Goal: Task Accomplishment & Management: Complete application form

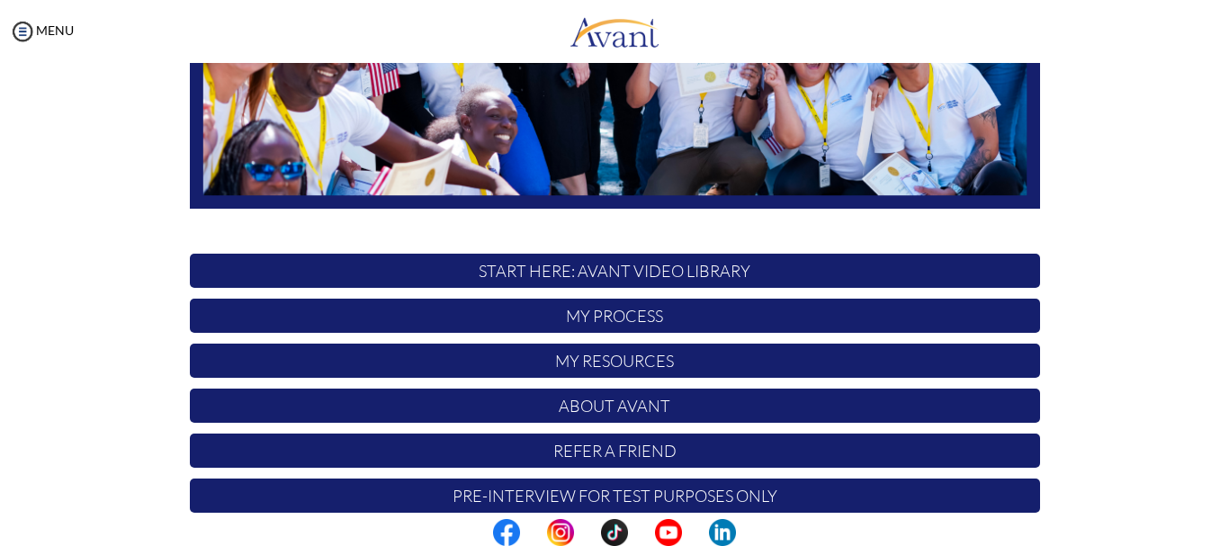
scroll to position [454, 0]
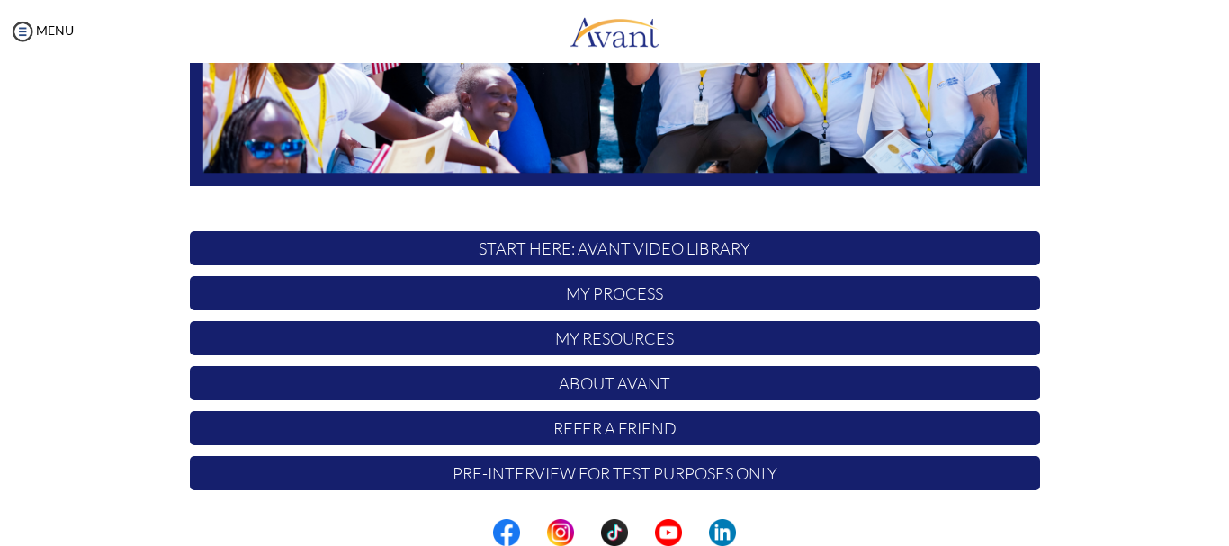
click at [619, 479] on p "Pre-Interview for test purposes only" at bounding box center [615, 473] width 851 height 34
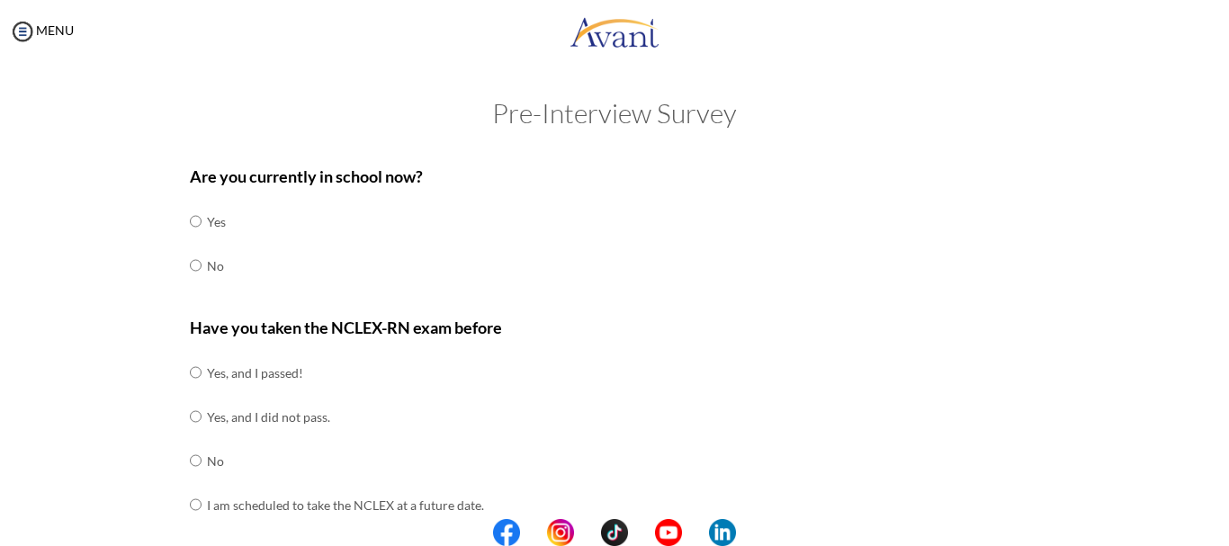
scroll to position [0, 0]
click at [190, 265] on input "radio" at bounding box center [196, 266] width 12 height 36
radio input "true"
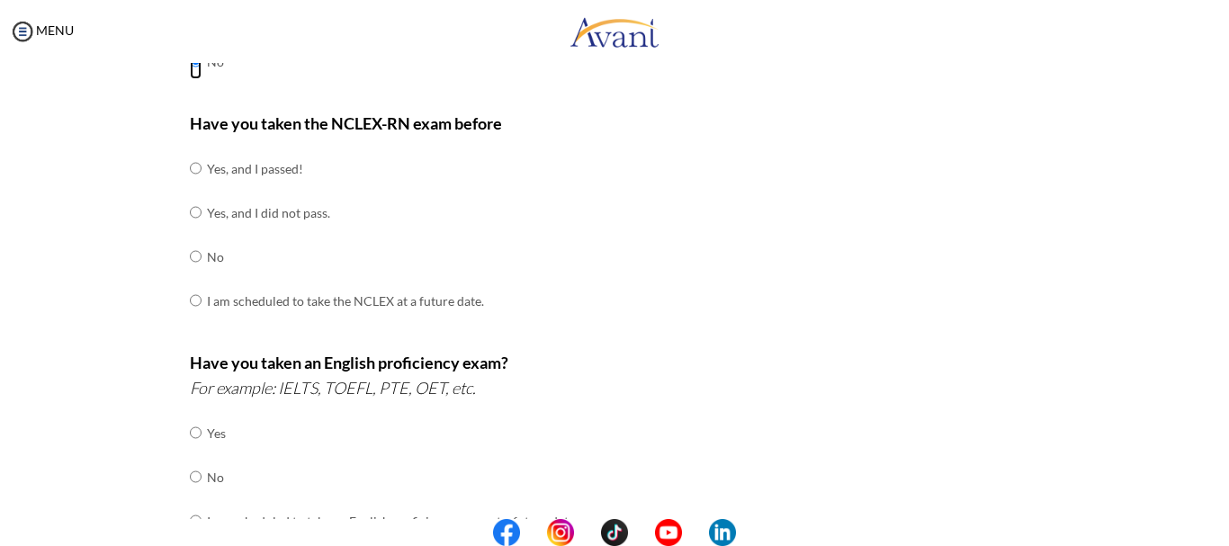
scroll to position [206, 0]
click at [190, 256] on input "radio" at bounding box center [196, 256] width 12 height 36
radio input "true"
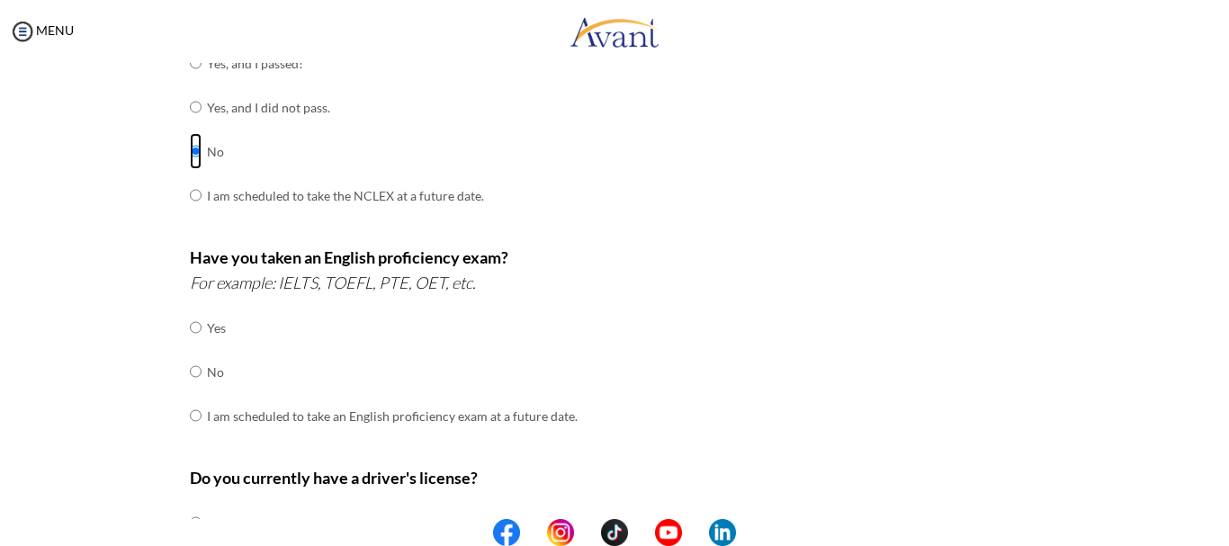
scroll to position [366, 0]
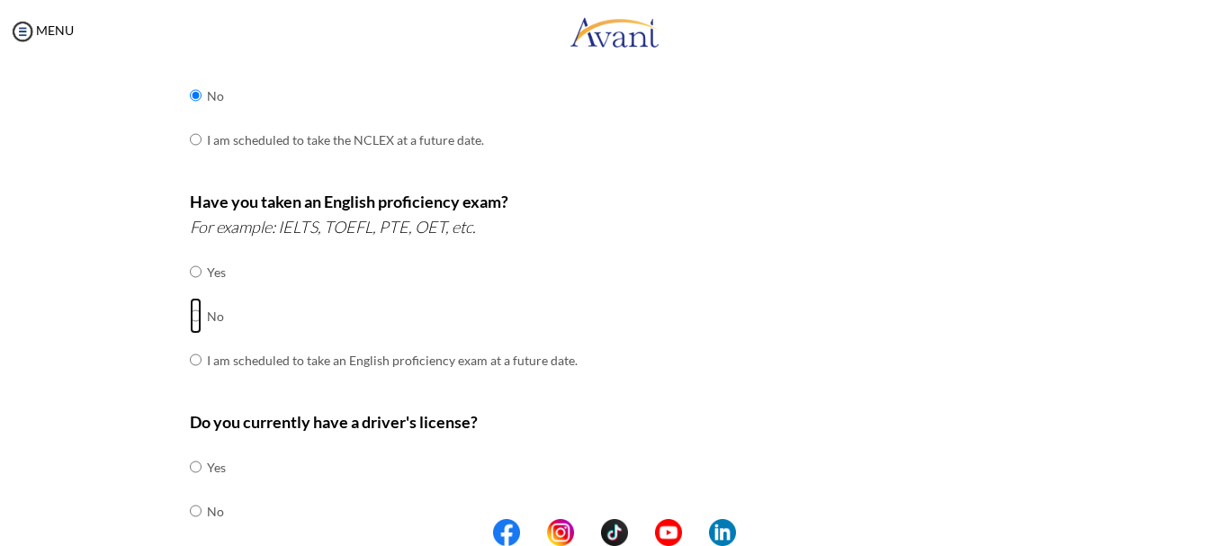
click at [190, 319] on input "radio" at bounding box center [196, 316] width 12 height 36
radio input "true"
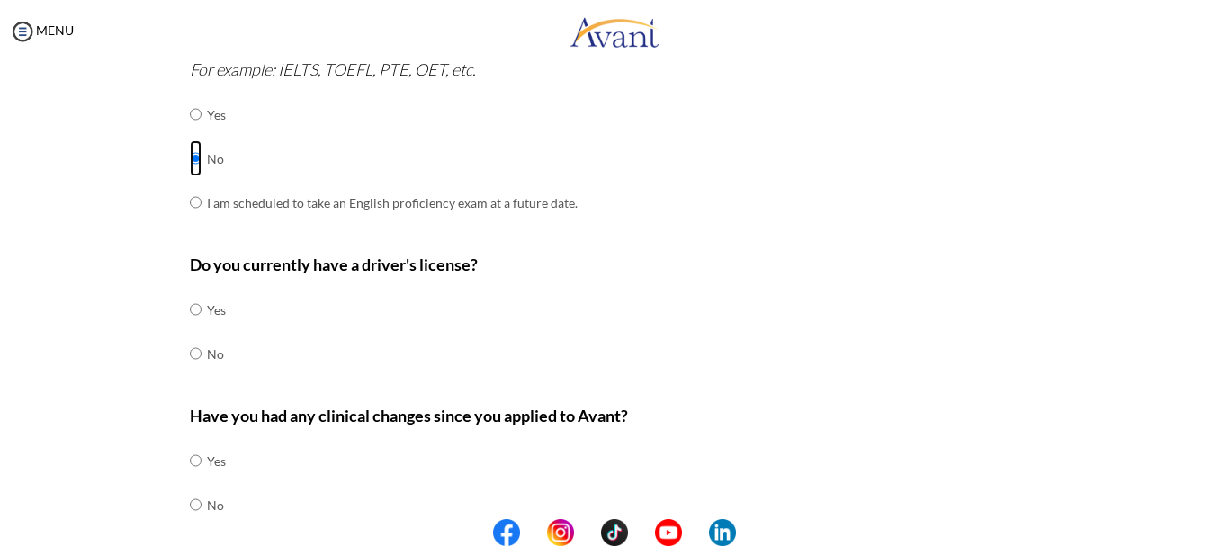
scroll to position [529, 0]
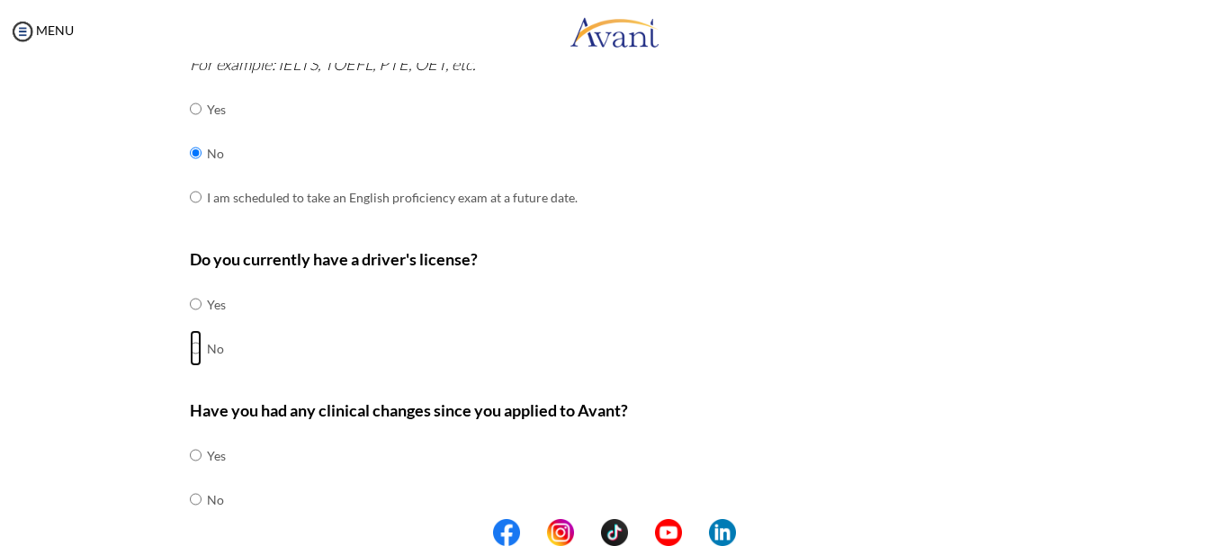
click at [190, 351] on input "radio" at bounding box center [196, 348] width 12 height 36
radio input "true"
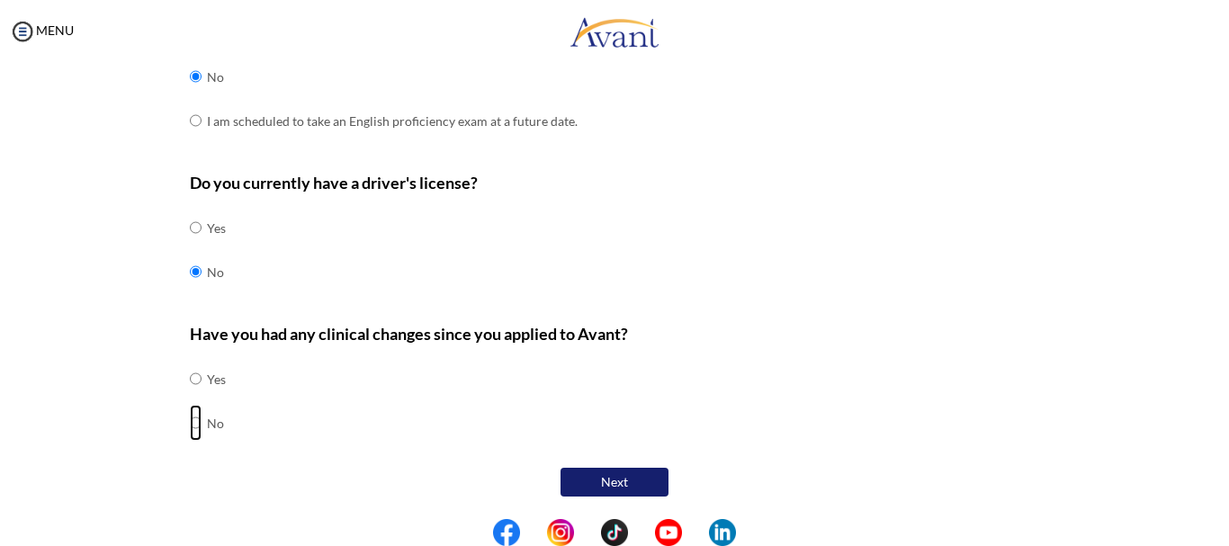
click at [190, 427] on input "radio" at bounding box center [196, 423] width 12 height 36
radio input "true"
click at [588, 474] on button "Next" at bounding box center [615, 482] width 108 height 29
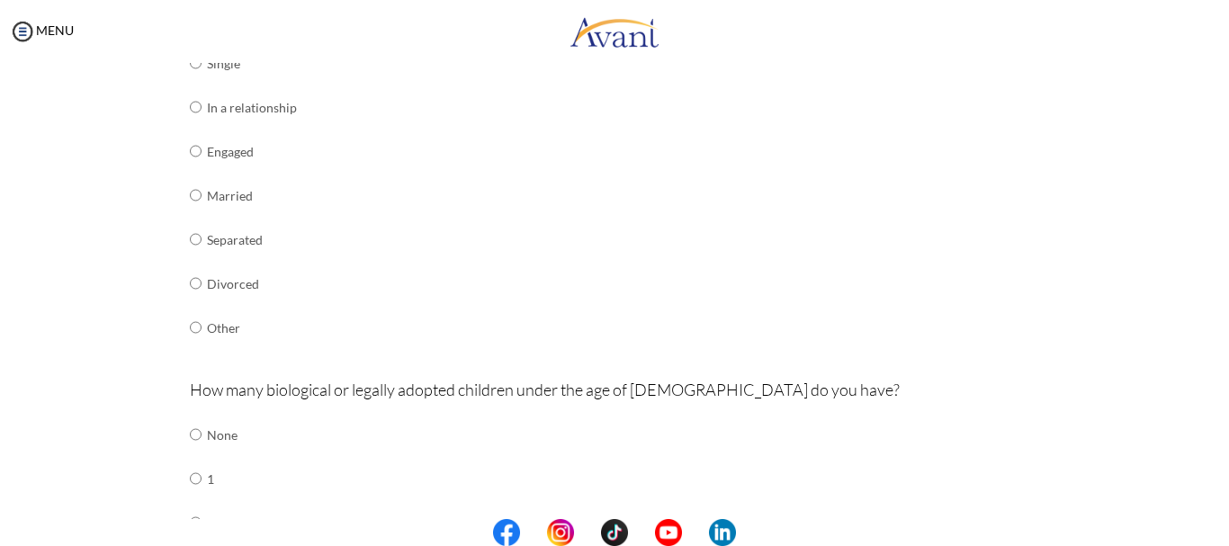
scroll to position [287, 0]
click at [190, 284] on input "radio" at bounding box center [196, 285] width 12 height 36
radio input "true"
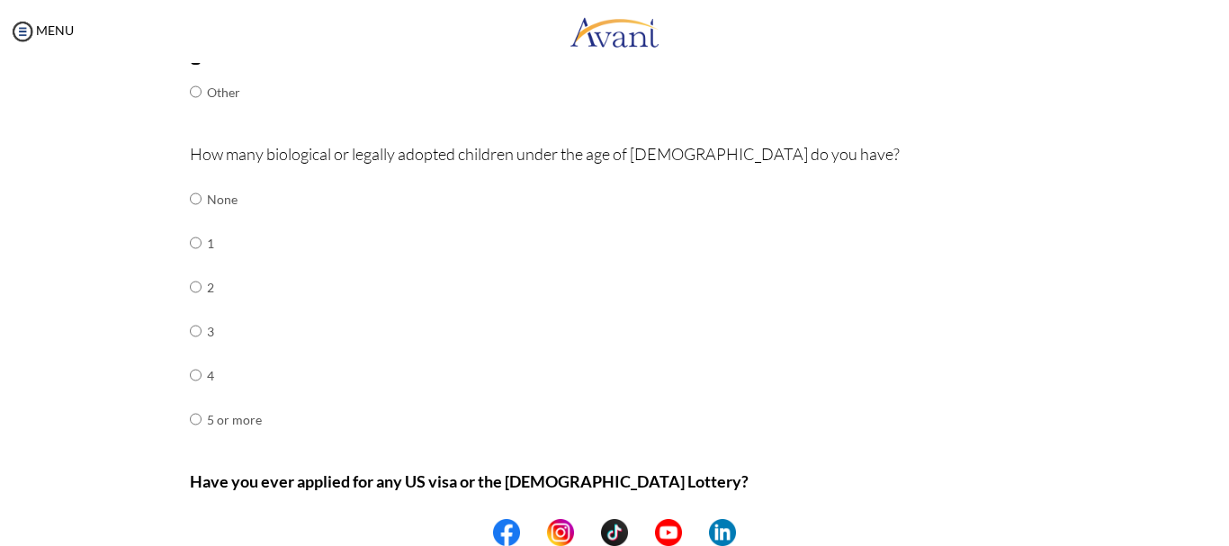
scroll to position [527, 0]
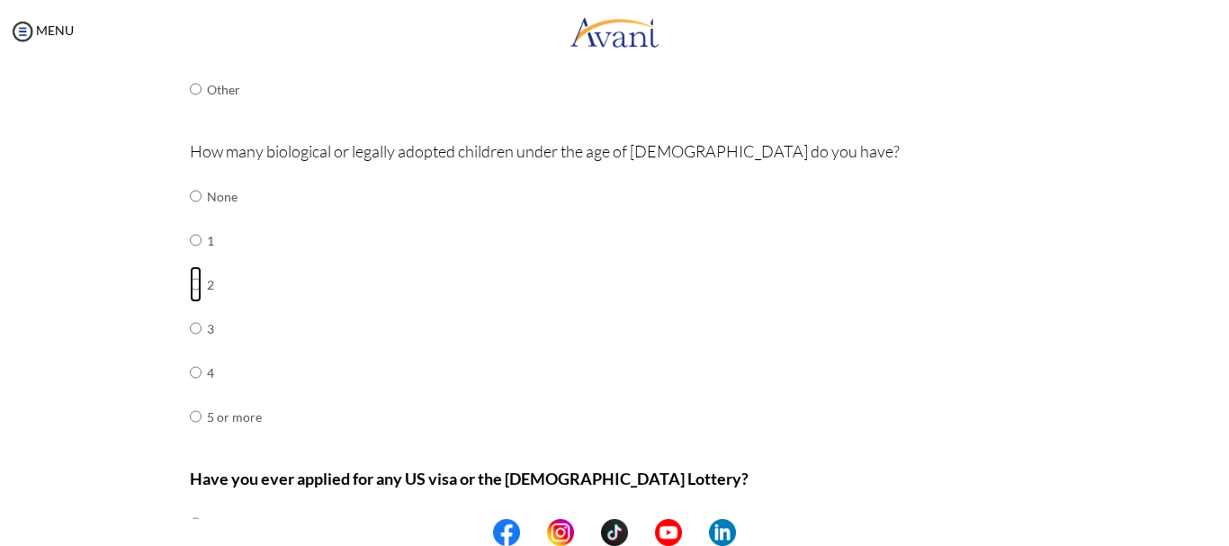
click at [190, 284] on input "radio" at bounding box center [196, 284] width 12 height 36
radio input "true"
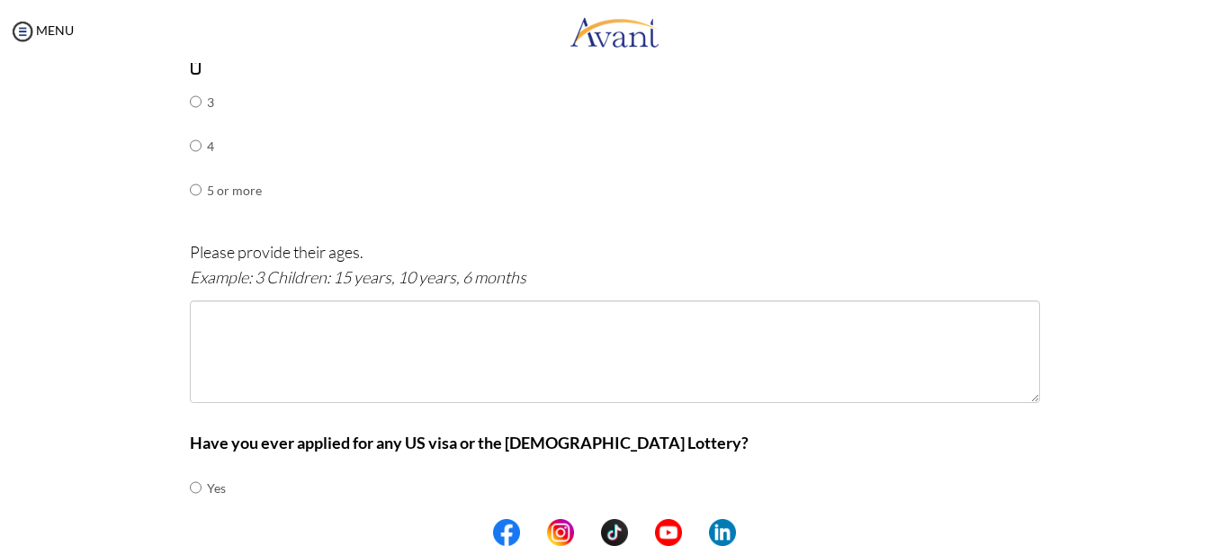
scroll to position [756, 0]
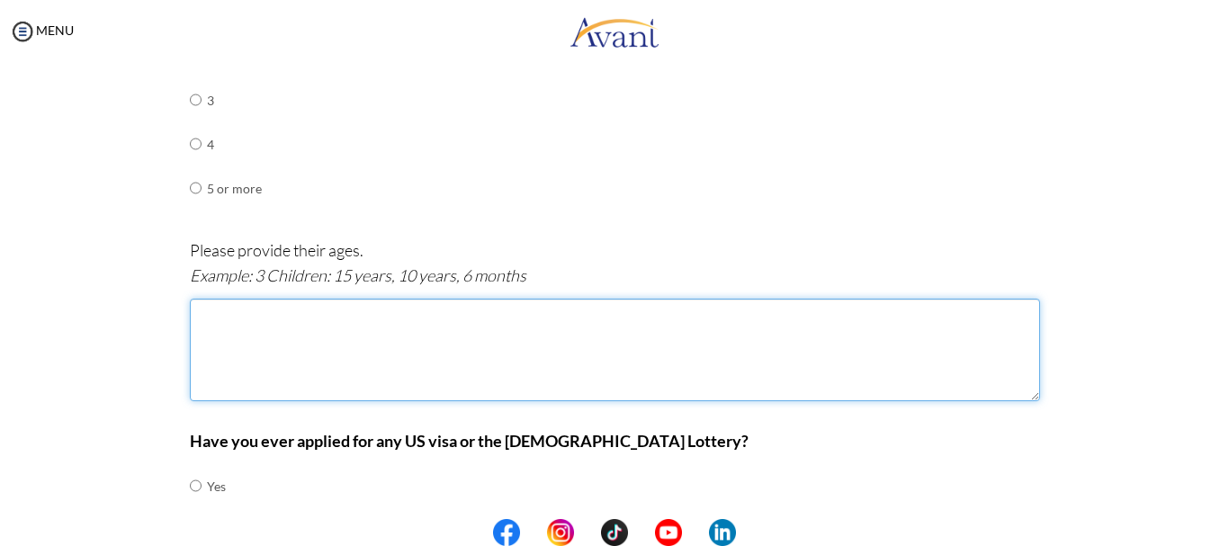
click at [307, 352] on textarea at bounding box center [615, 350] width 851 height 103
type textarea "-"
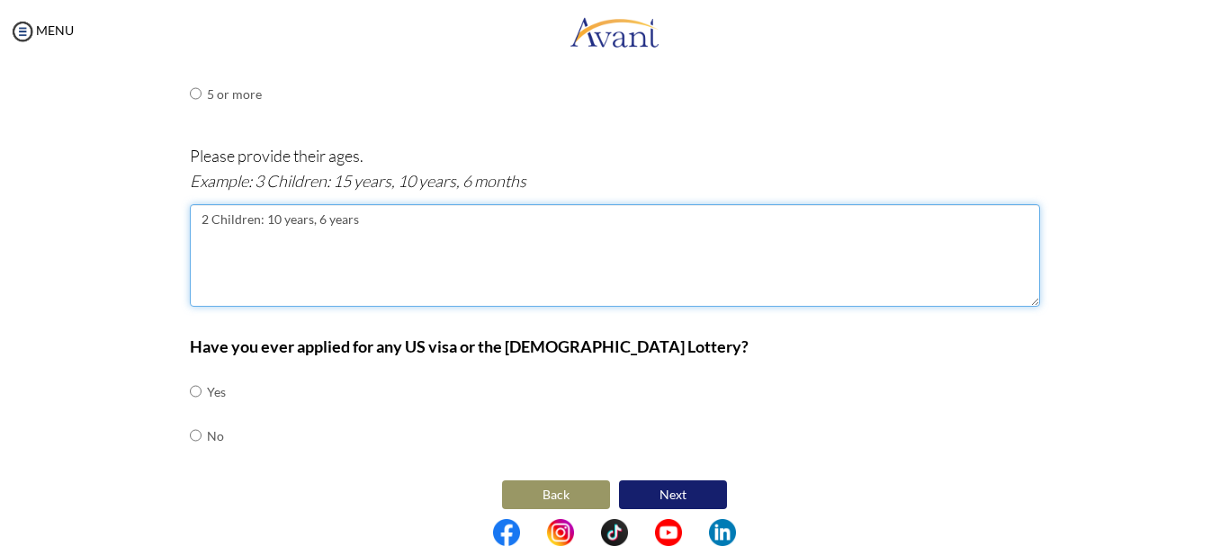
scroll to position [863, 0]
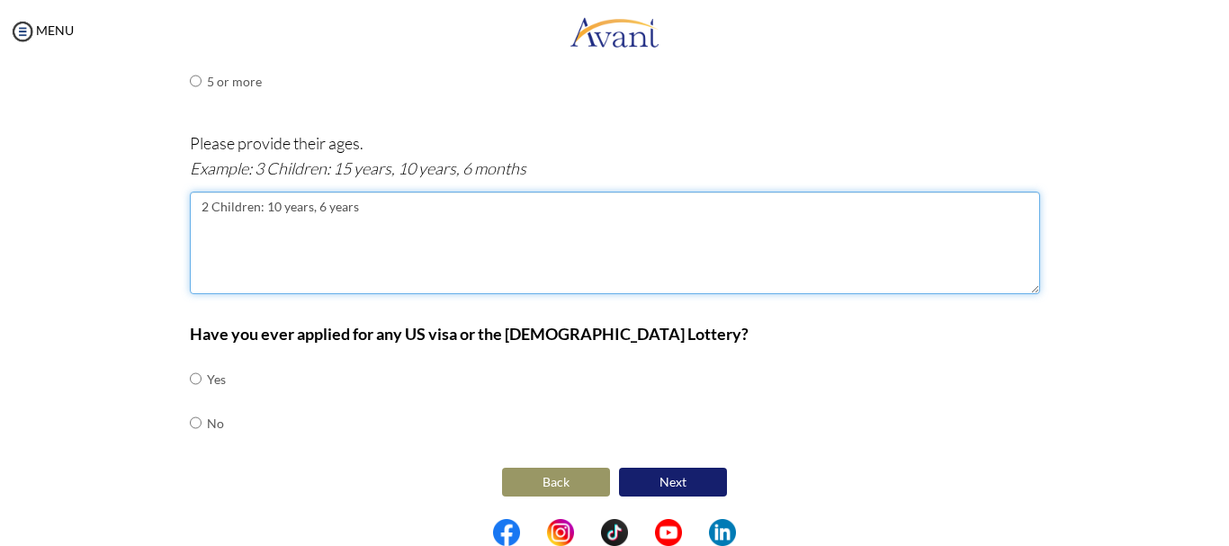
type textarea "2 Children: 10 years, 6 years"
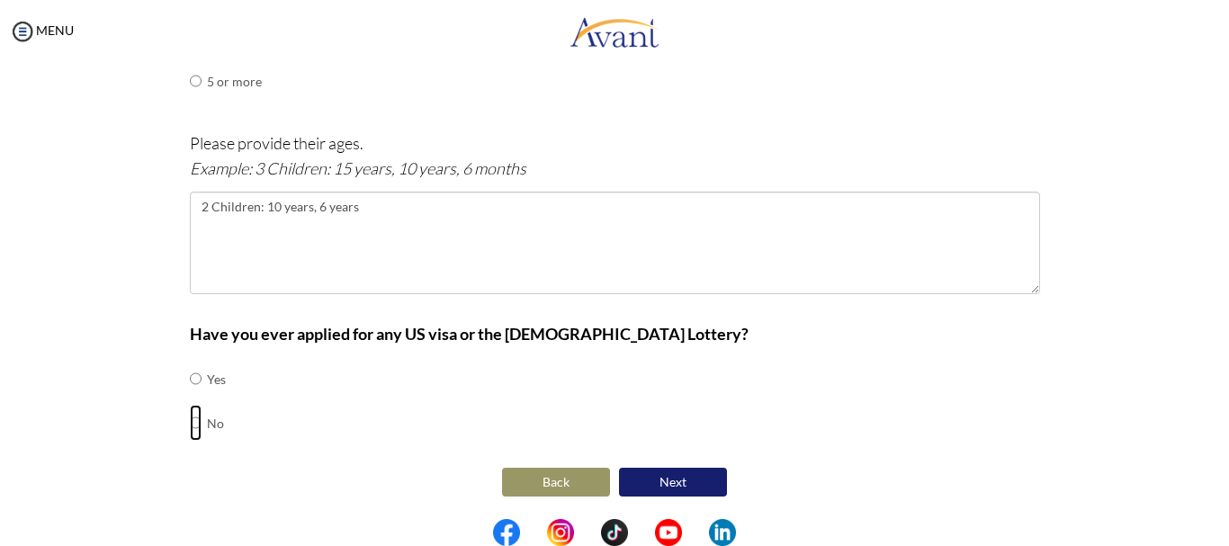
click at [190, 423] on input "radio" at bounding box center [196, 423] width 12 height 36
radio input "true"
click at [641, 471] on button "Next" at bounding box center [673, 482] width 108 height 29
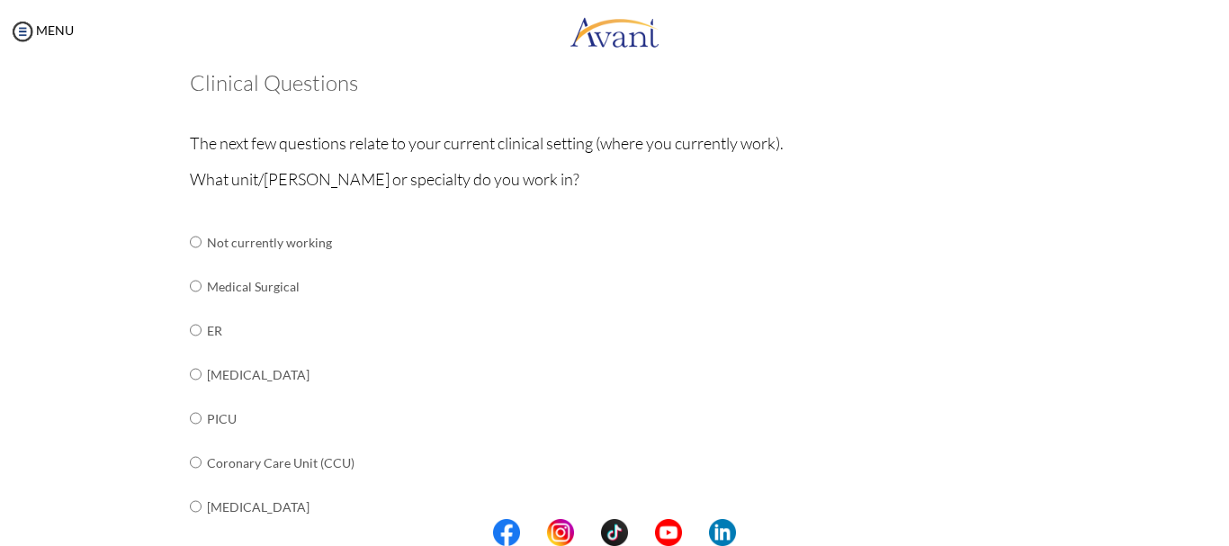
scroll to position [109, 0]
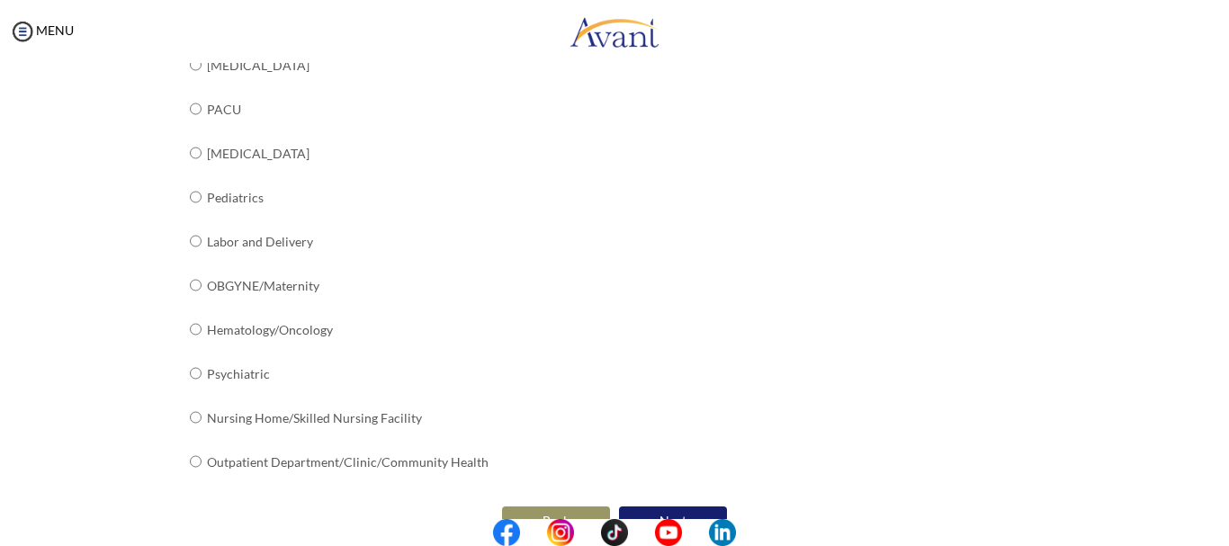
click at [520, 386] on div "What unit/[PERSON_NAME] or specialty do you work in? Not currently working Medi…" at bounding box center [615, 25] width 851 height 954
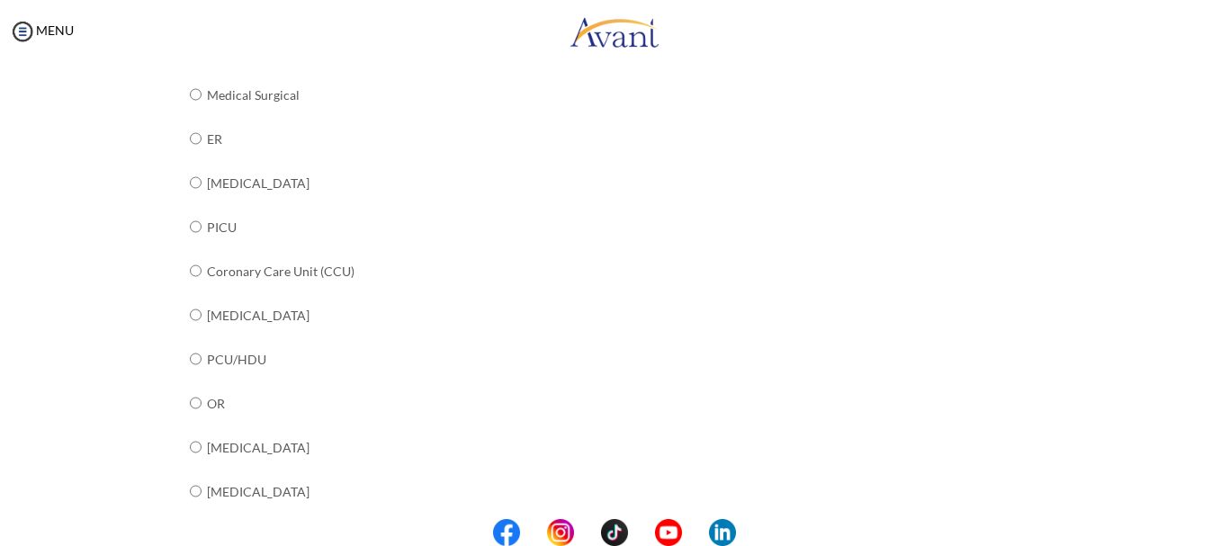
scroll to position [290, 0]
click at [190, 144] on input "radio" at bounding box center [196, 143] width 12 height 36
radio input "true"
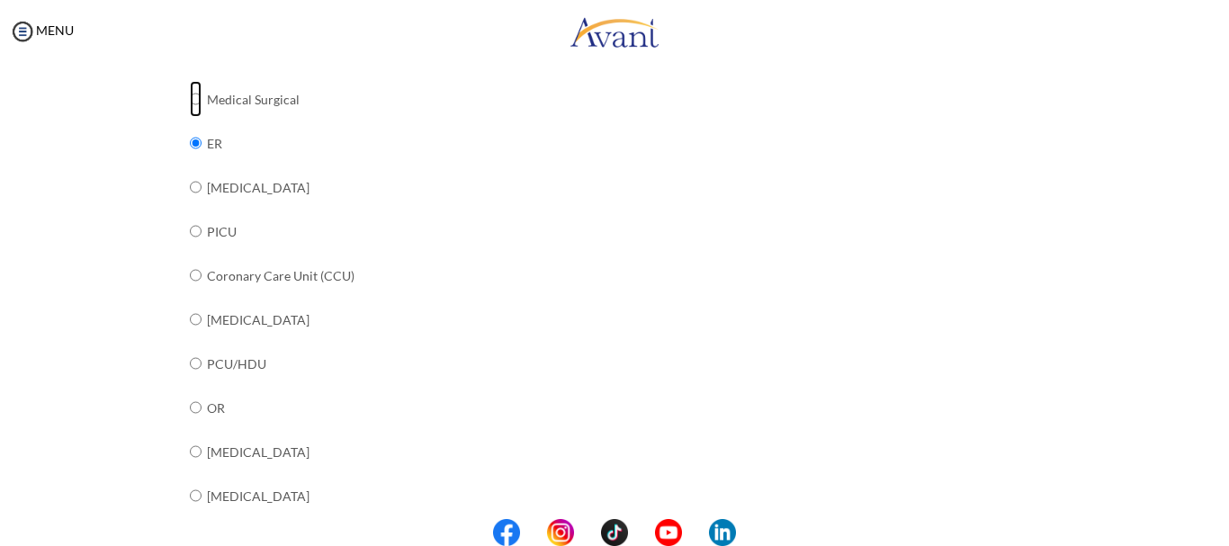
click at [190, 101] on input "radio" at bounding box center [196, 99] width 12 height 36
radio input "true"
click at [190, 143] on input "radio" at bounding box center [196, 143] width 12 height 36
radio input "true"
click at [190, 143] on input "radio" at bounding box center [196, 143] width 12 height 36
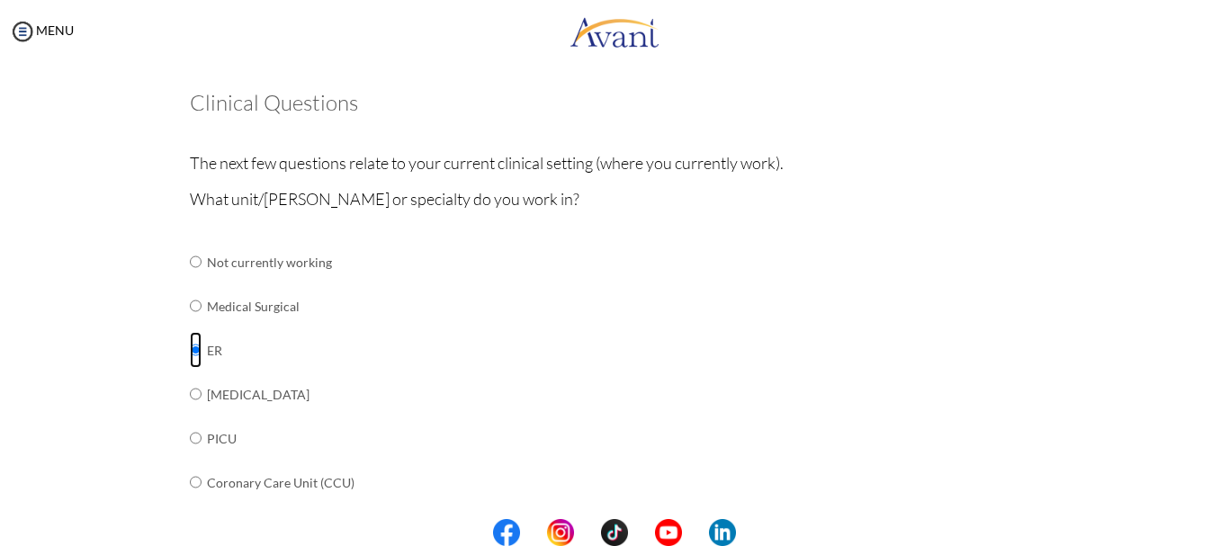
scroll to position [0, 0]
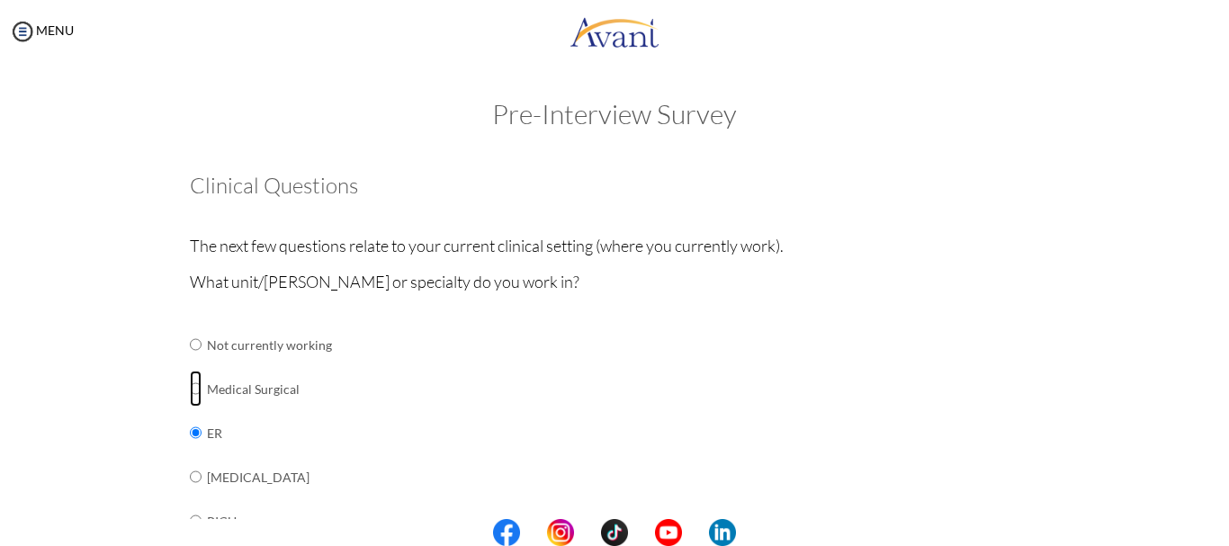
click at [191, 389] on input "radio" at bounding box center [196, 389] width 12 height 36
radio input "true"
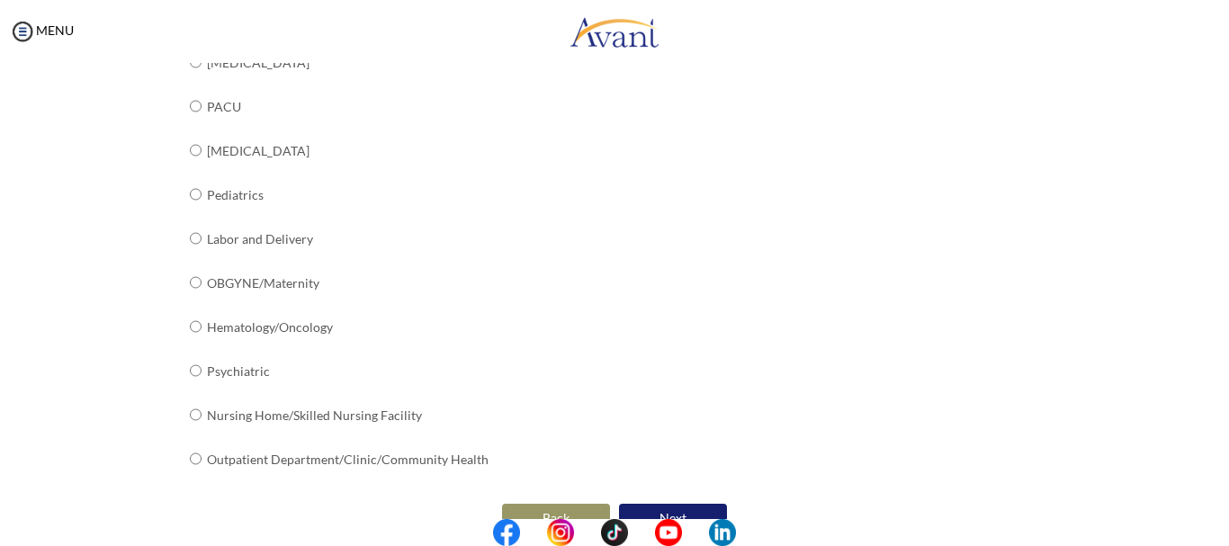
scroll to position [760, 0]
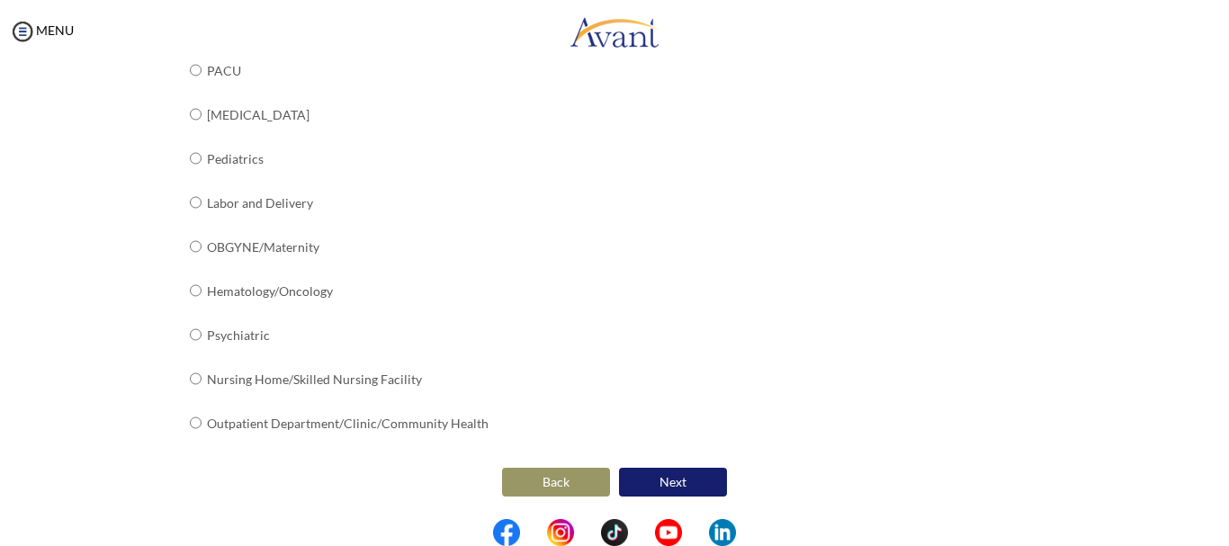
click at [675, 482] on button "Next" at bounding box center [673, 482] width 108 height 29
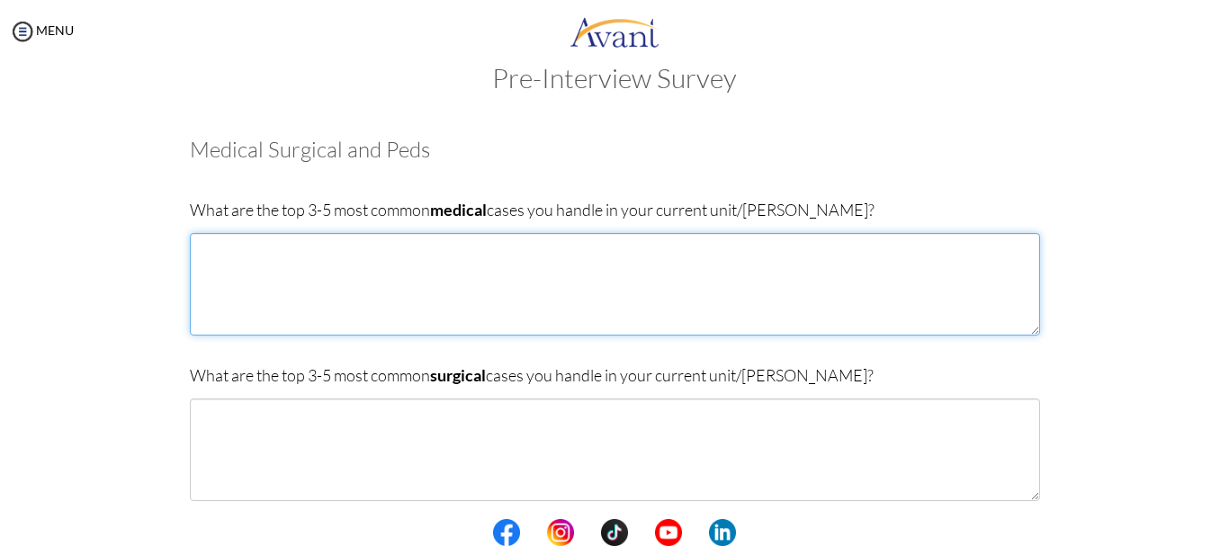
click at [425, 273] on textarea at bounding box center [615, 284] width 851 height 103
type textarea "H"
type textarea "S"
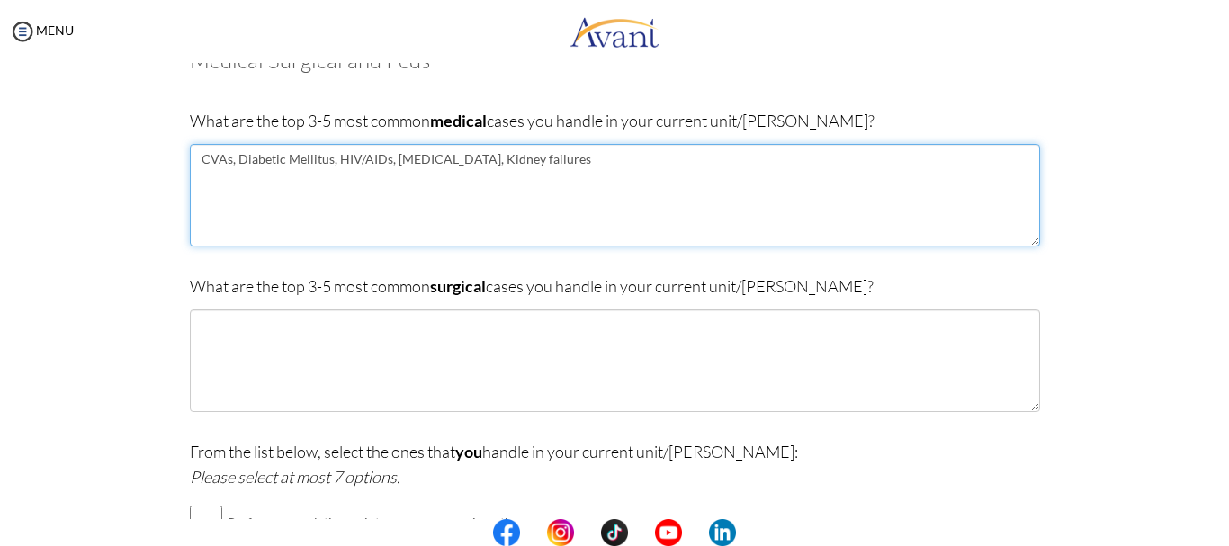
scroll to position [126, 0]
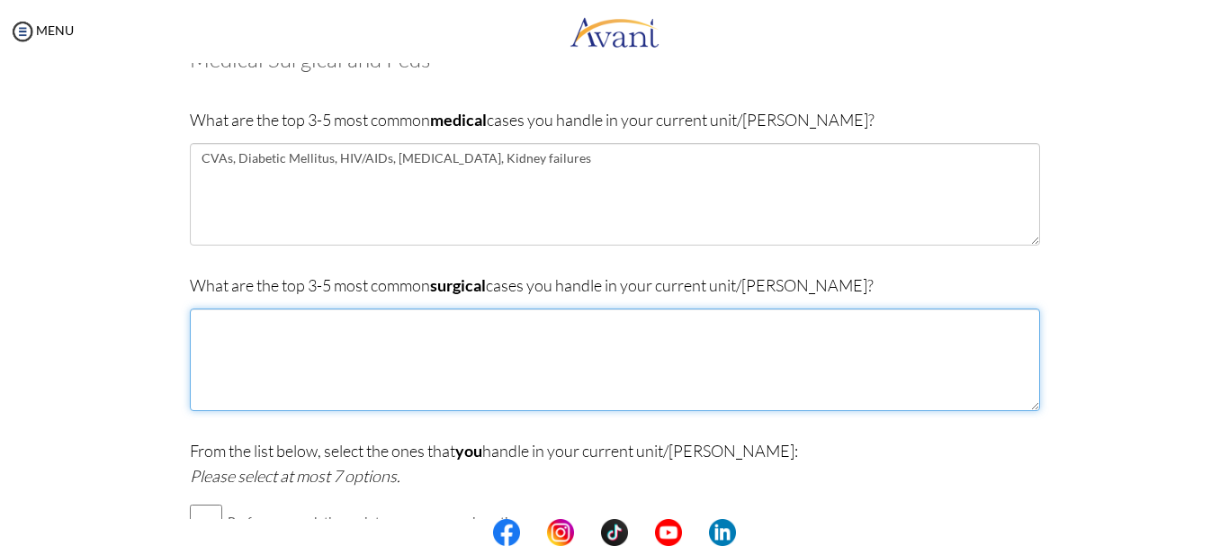
click at [367, 323] on textarea at bounding box center [615, 360] width 851 height 103
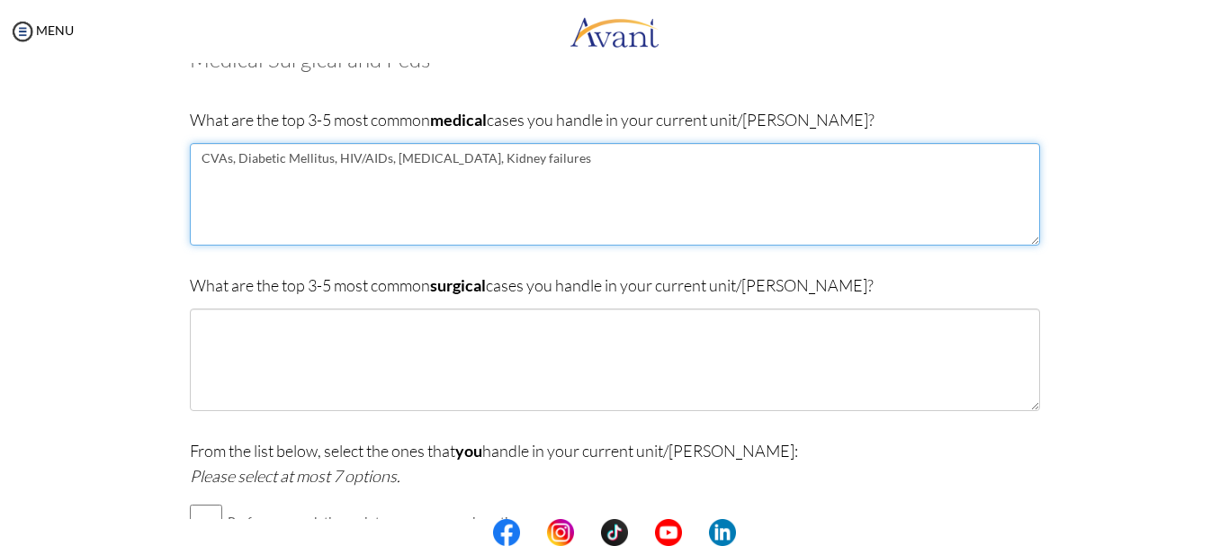
click at [522, 159] on textarea "CVAs, Diabetic Mellitus, HIV/AIDs, [MEDICAL_DATA], Kidney failures" at bounding box center [615, 194] width 851 height 103
type textarea "CVAs, Diabetic Mellitus, HIV/AIDs, [MEDICAL_DATA], [MEDICAL_DATA]"
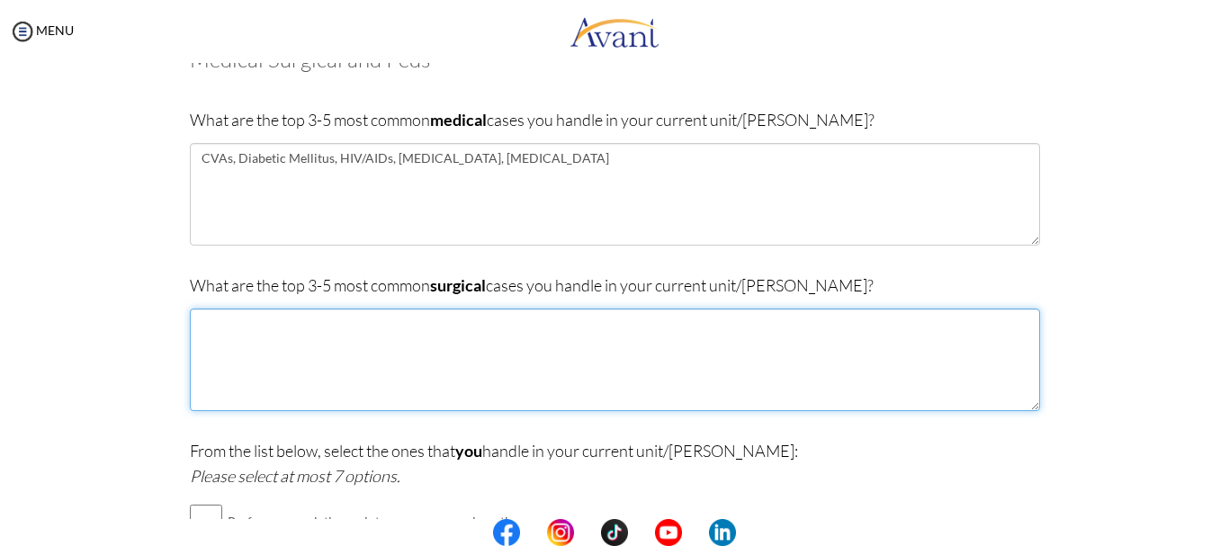
click at [337, 383] on textarea at bounding box center [615, 360] width 851 height 103
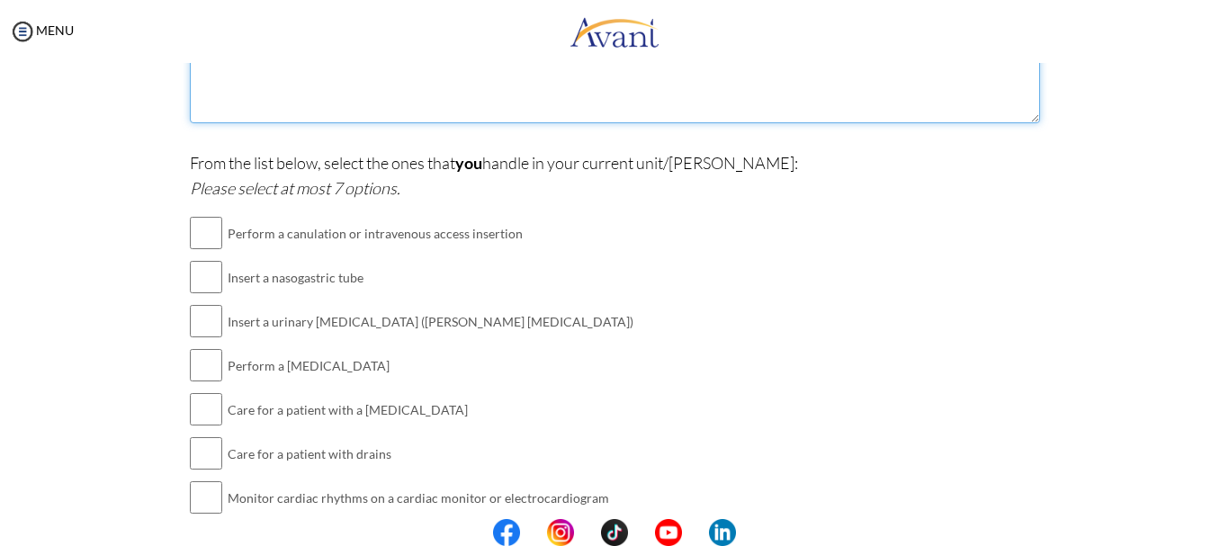
scroll to position [416, 0]
type textarea "Hernias repair, [MEDICAL_DATA], Raptured Ectopics, [MEDICAL_DATA]"
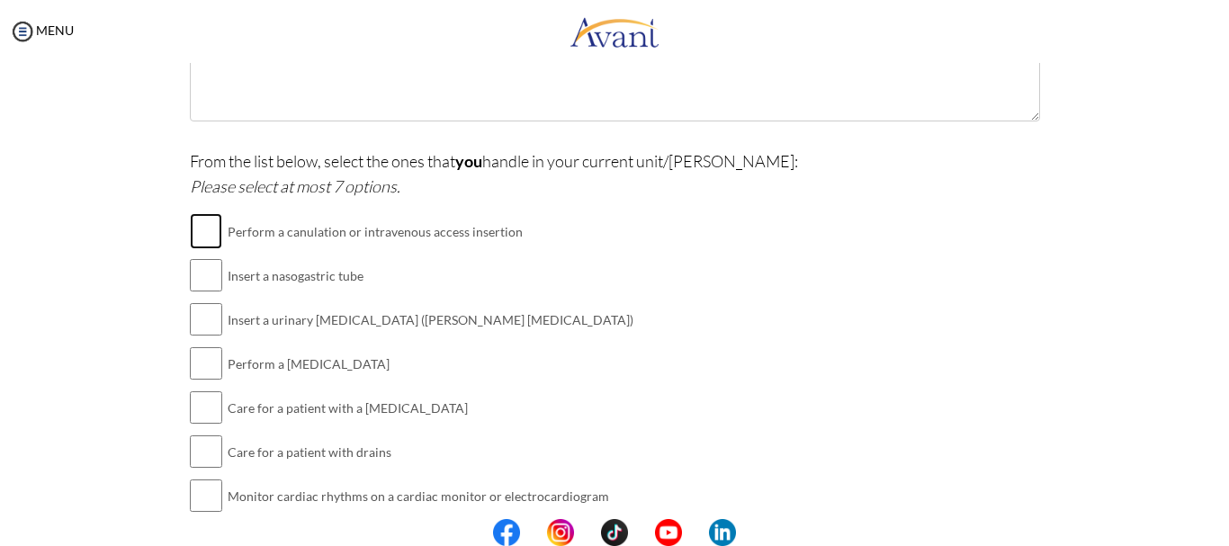
click at [206, 238] on input "checkbox" at bounding box center [206, 231] width 32 height 36
checkbox input "true"
click at [203, 269] on input "checkbox" at bounding box center [206, 275] width 32 height 36
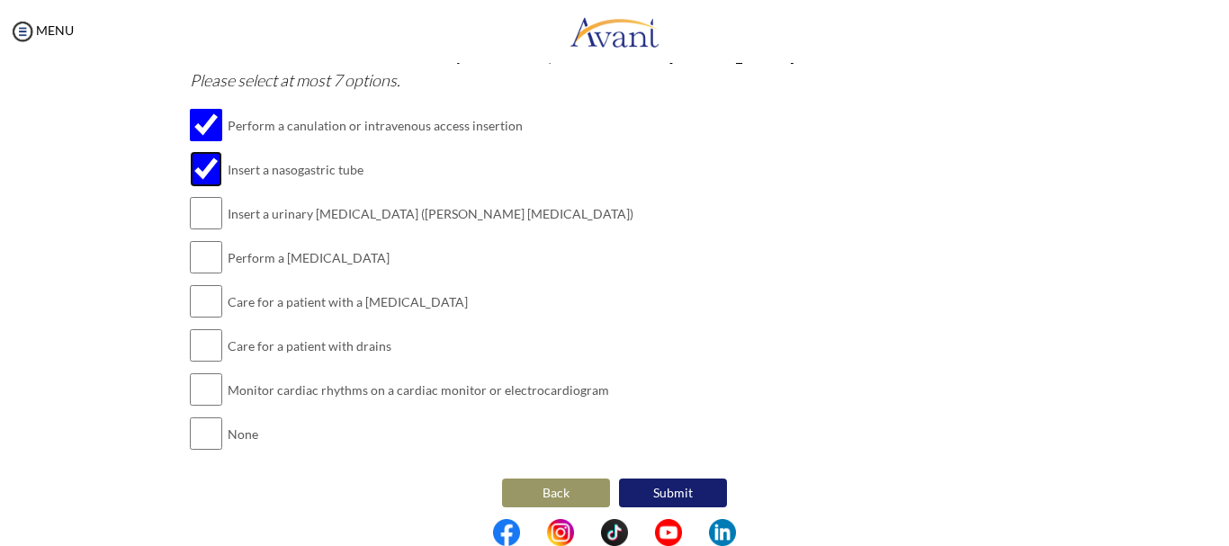
scroll to position [533, 0]
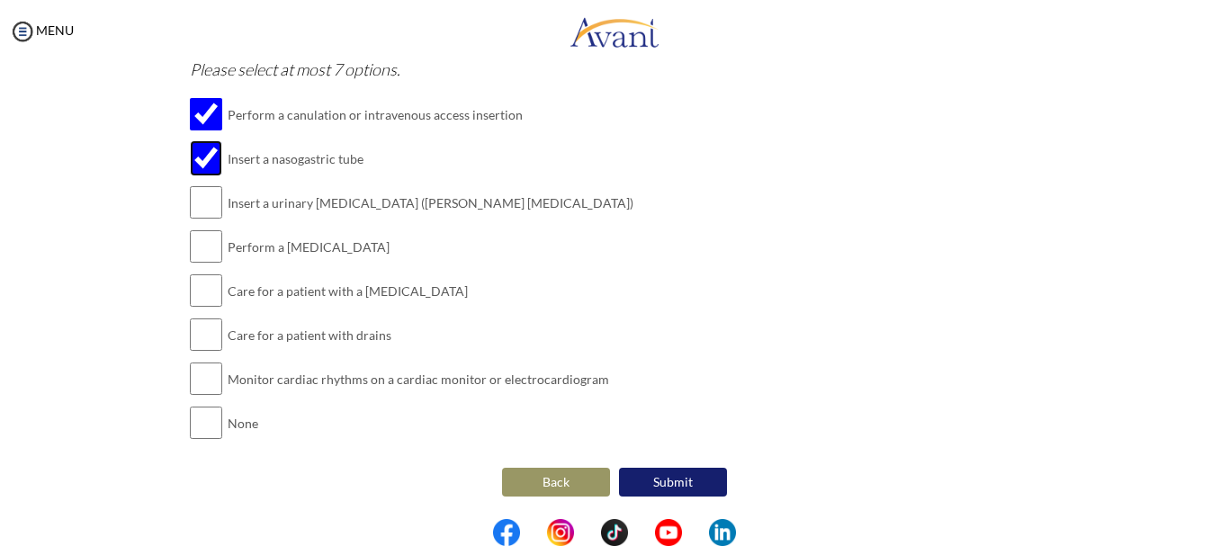
click at [192, 173] on input "checkbox" at bounding box center [206, 158] width 32 height 36
checkbox input "false"
click at [194, 206] on input "checkbox" at bounding box center [206, 203] width 32 height 36
checkbox input "true"
click at [194, 240] on input "checkbox" at bounding box center [206, 247] width 32 height 36
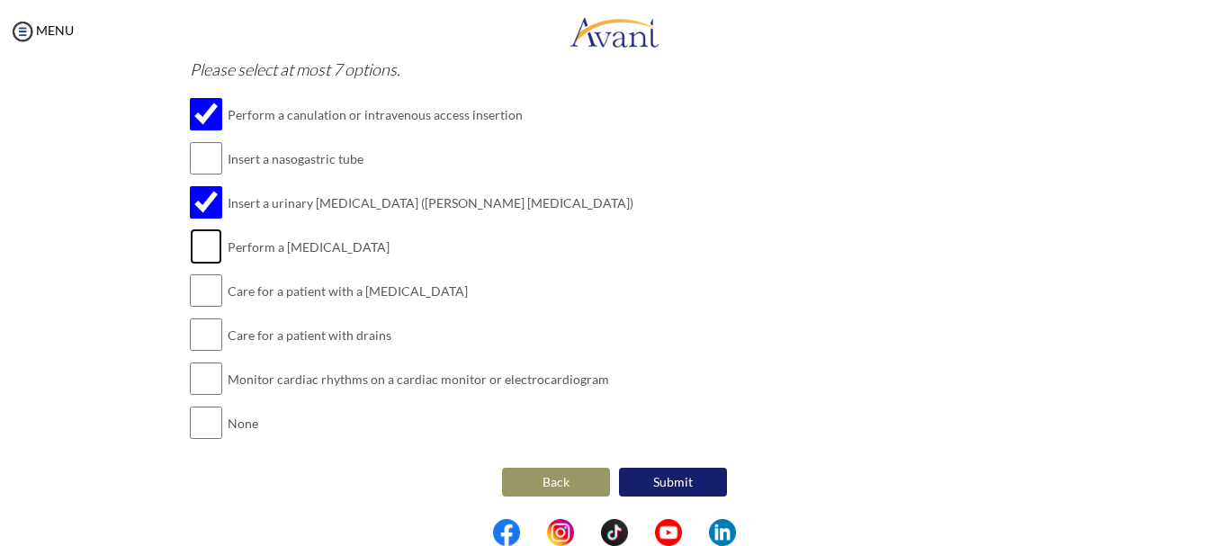
checkbox input "true"
click at [194, 370] on input "checkbox" at bounding box center [206, 379] width 32 height 36
checkbox input "true"
click at [200, 177] on td at bounding box center [206, 159] width 32 height 44
click at [200, 158] on input "checkbox" at bounding box center [206, 158] width 32 height 36
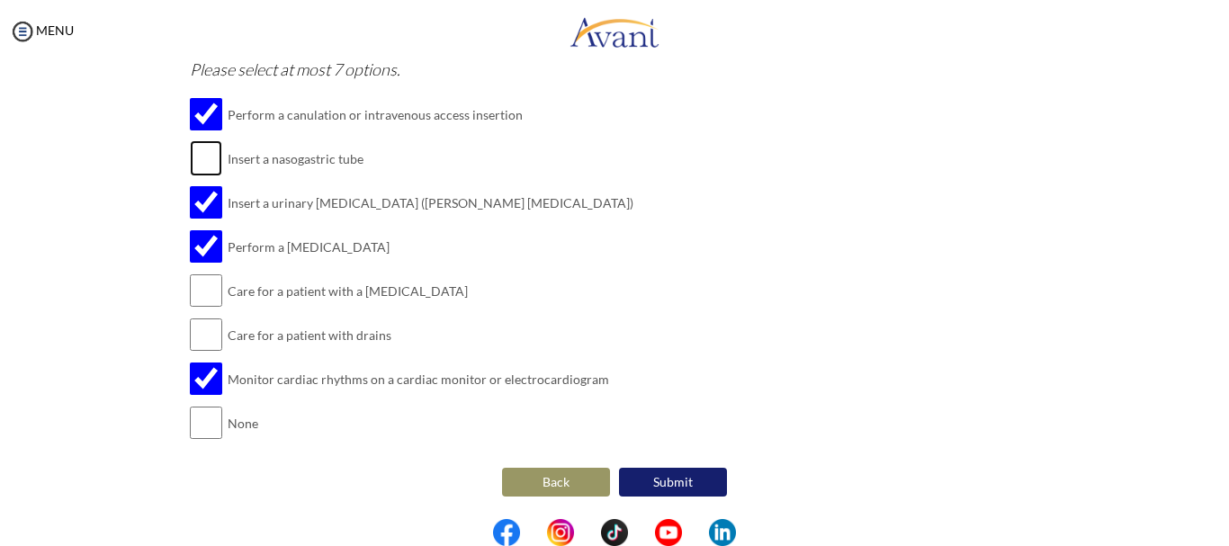
checkbox input "true"
click at [197, 346] on input "checkbox" at bounding box center [206, 335] width 32 height 36
checkbox input "true"
click at [205, 292] on input "checkbox" at bounding box center [206, 291] width 32 height 36
checkbox input "true"
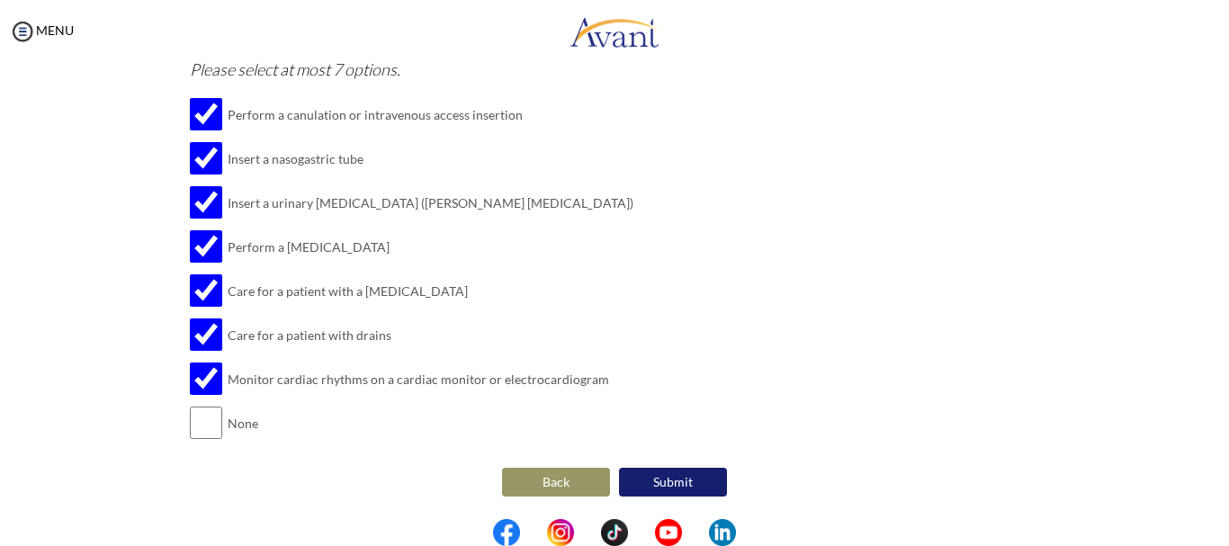
click at [658, 488] on button "Submit" at bounding box center [673, 482] width 108 height 29
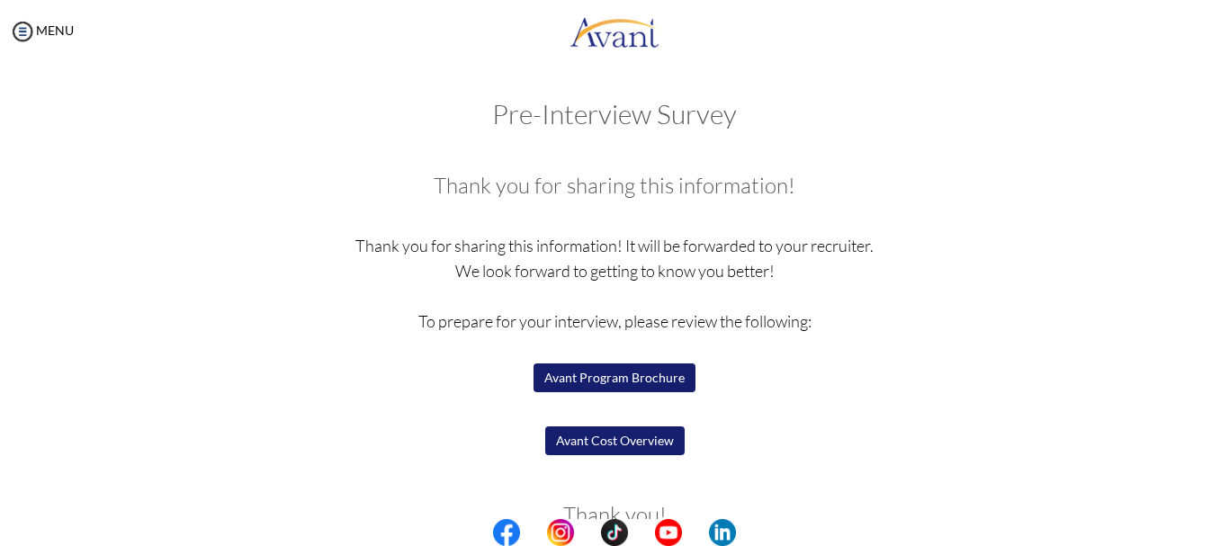
click at [633, 443] on button "Avant Cost Overview" at bounding box center [615, 441] width 140 height 29
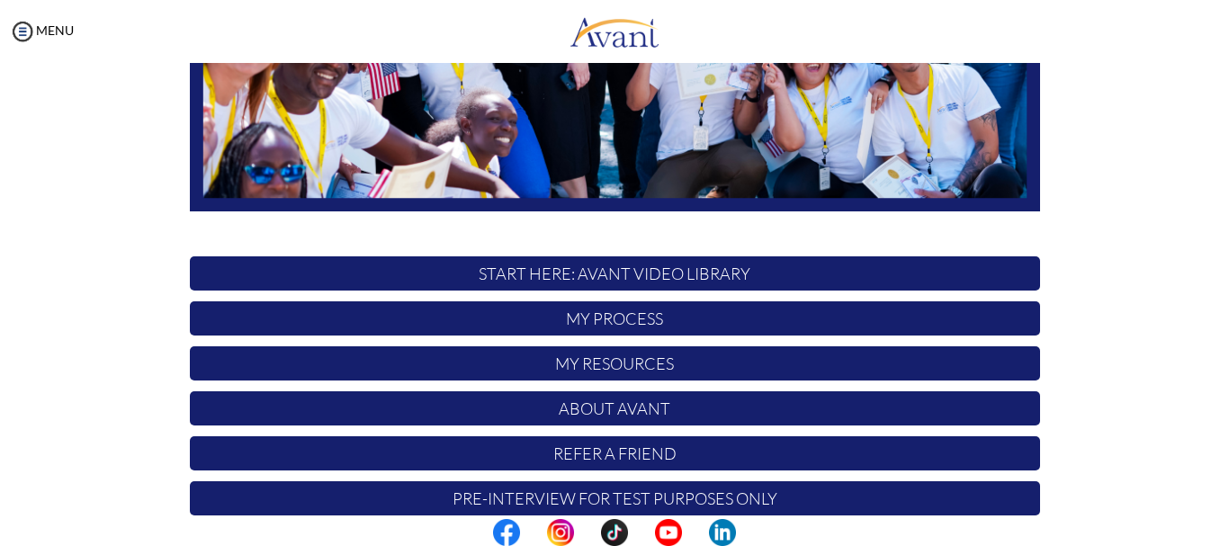
scroll to position [454, 0]
